Goal: Find specific page/section: Find specific page/section

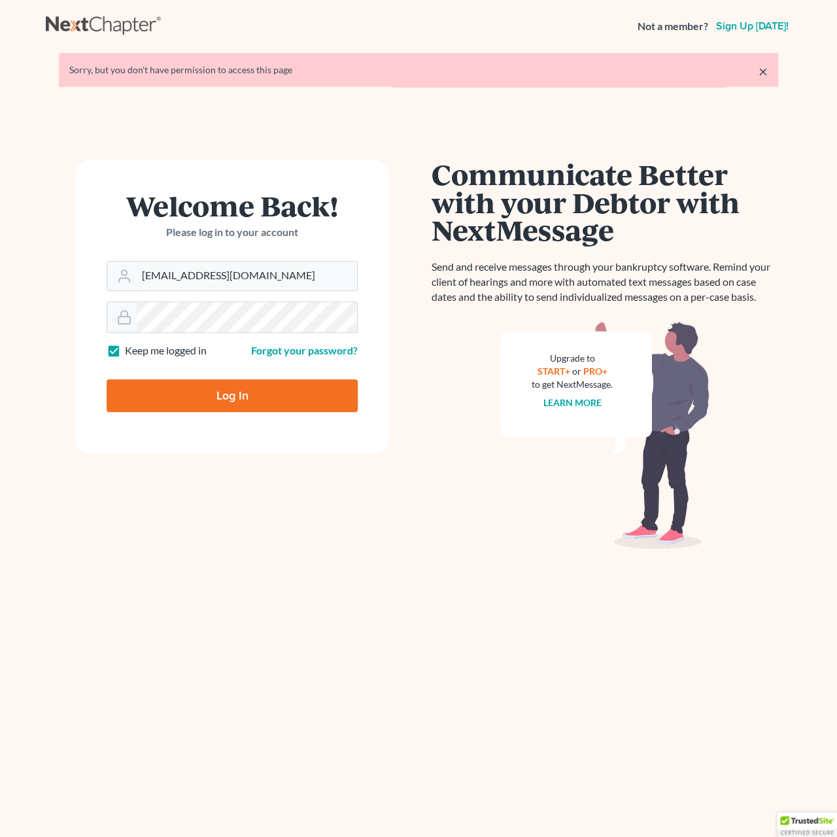
click at [273, 398] on input "Log In" at bounding box center [232, 395] width 251 height 33
type input "Thinking..."
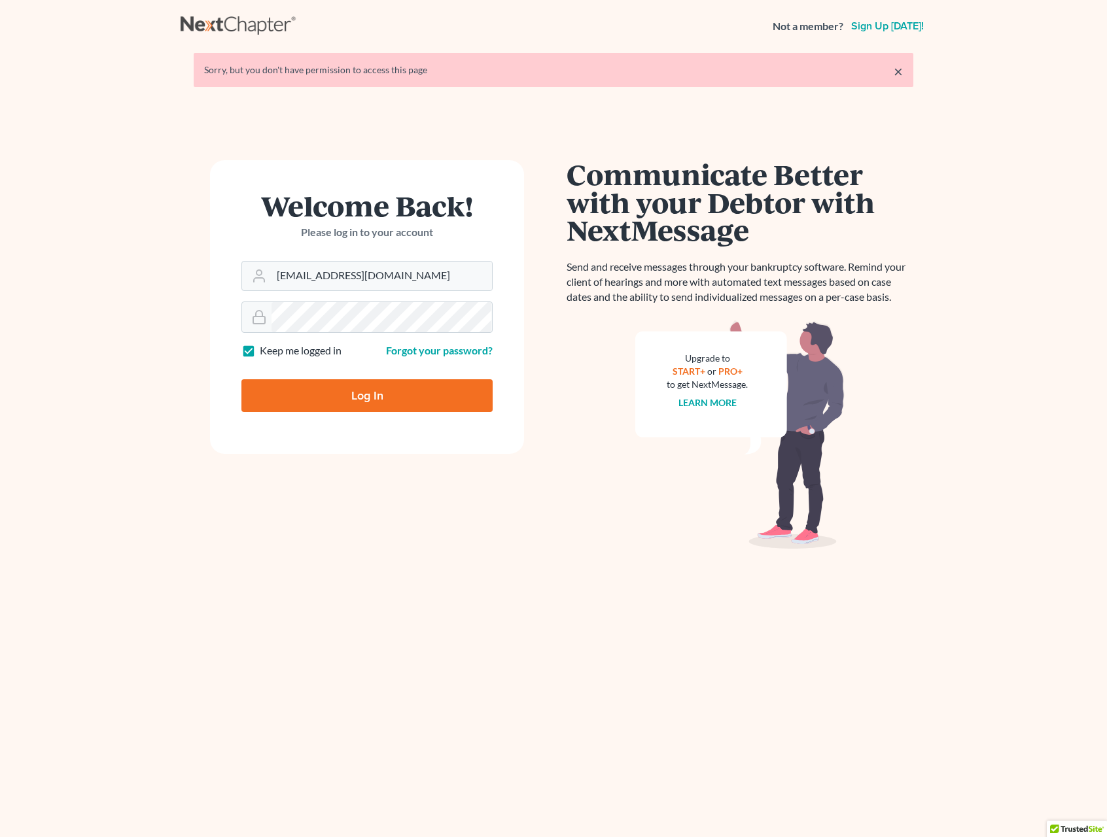
click at [402, 402] on input "Log In" at bounding box center [366, 395] width 251 height 33
type input "Thinking..."
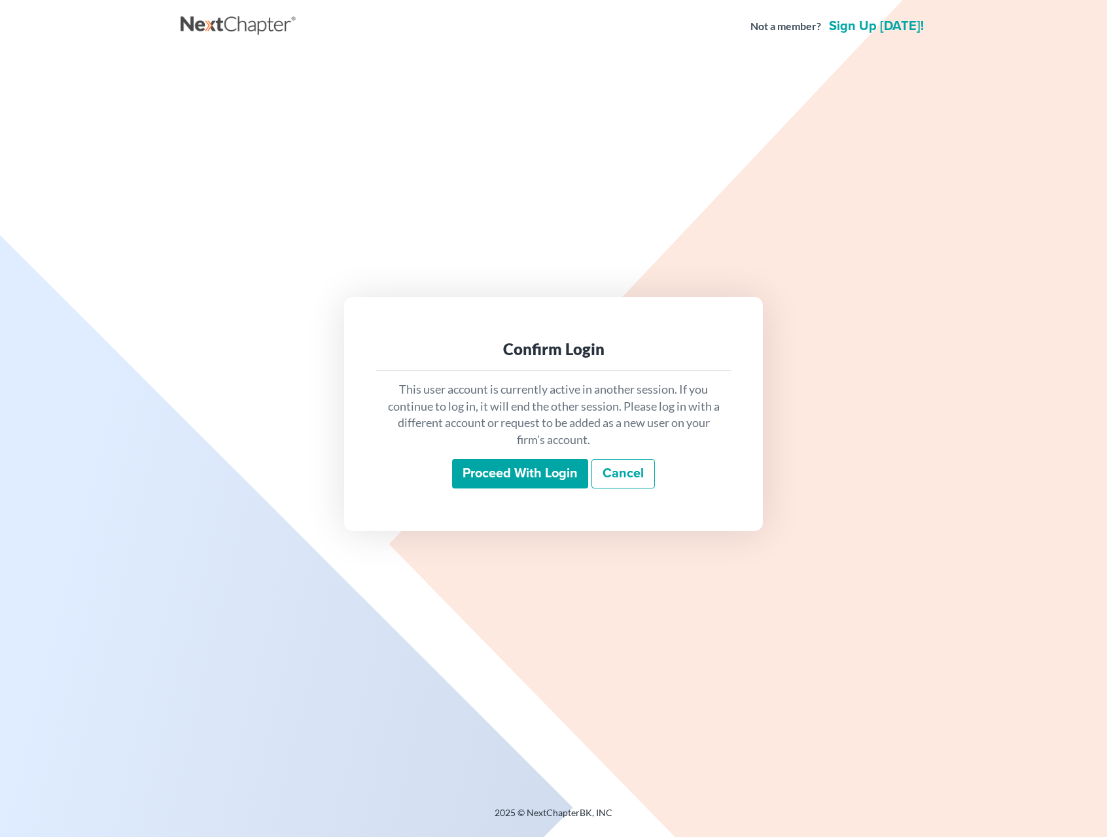
click at [458, 477] on input "Proceed with login" at bounding box center [520, 474] width 136 height 30
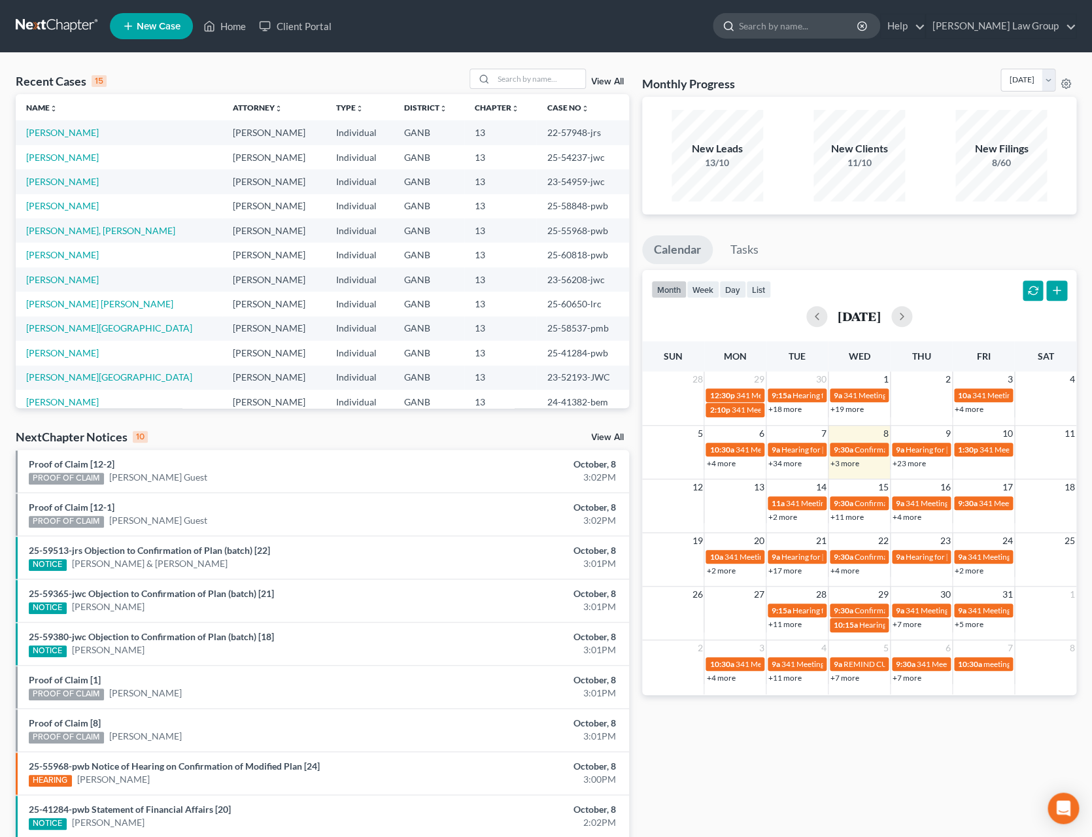
drag, startPoint x: 804, startPoint y: 23, endPoint x: 812, endPoint y: 23, distance: 8.5
click at [804, 23] on input "search" at bounding box center [799, 26] width 120 height 24
type input "bell"
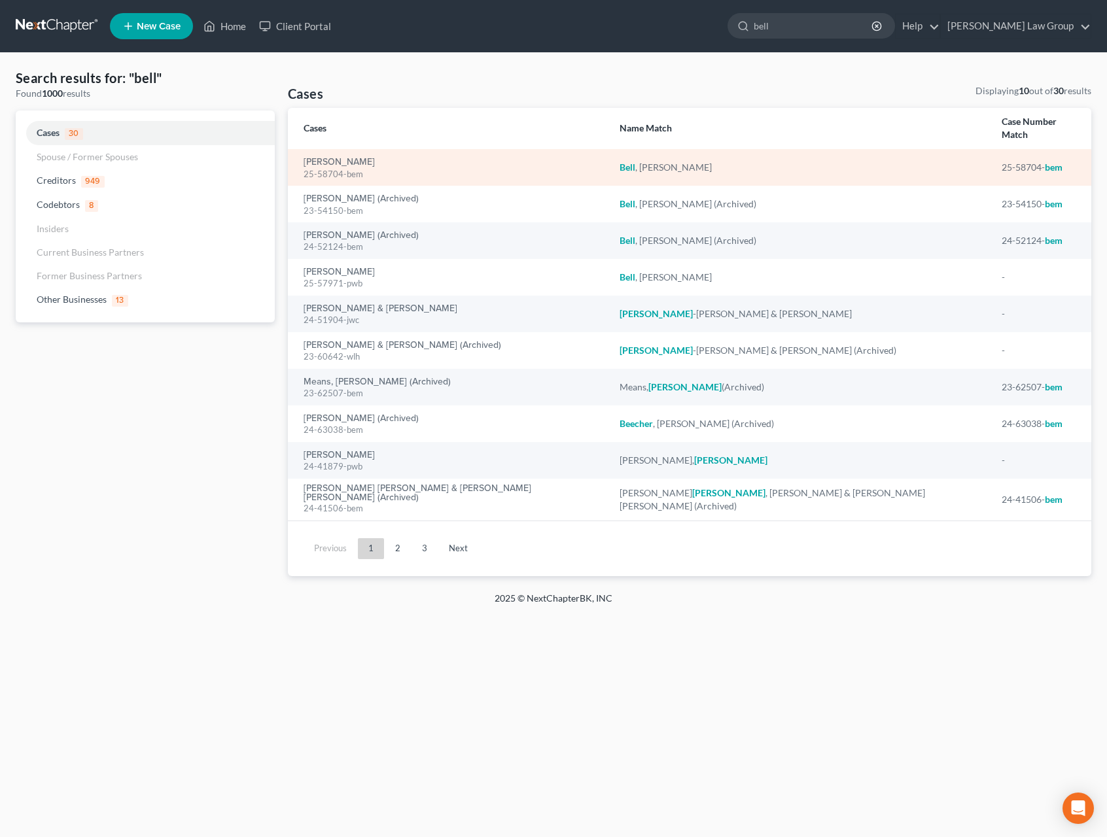
click at [323, 168] on div "25-58704-bem" at bounding box center [450, 174] width 295 height 12
click at [326, 158] on link "Bell, Jarrin" at bounding box center [338, 162] width 71 height 9
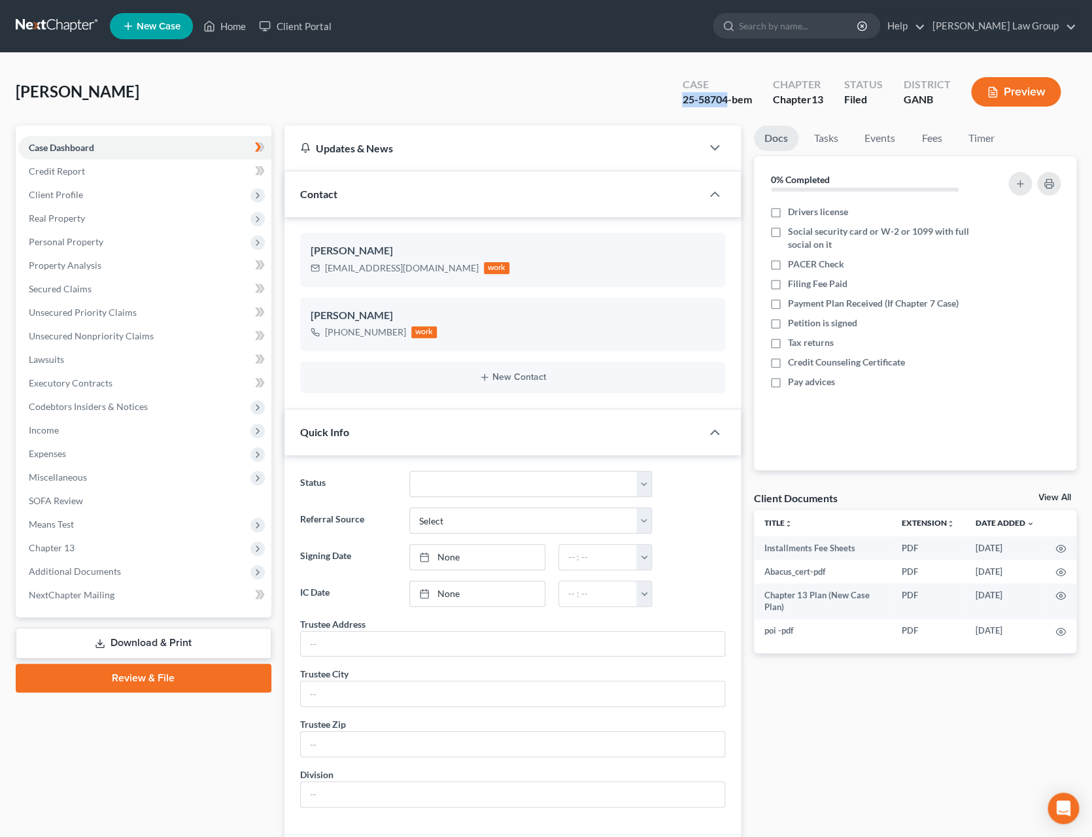
drag, startPoint x: 728, startPoint y: 100, endPoint x: 668, endPoint y: 101, distance: 59.5
click at [668, 101] on div "Case 25-58704-bem Chapter Chapter 13 Status Filed District GANB Preview" at bounding box center [871, 92] width 410 height 46
copy div "25-58704"
